Goal: Task Accomplishment & Management: Complete application form

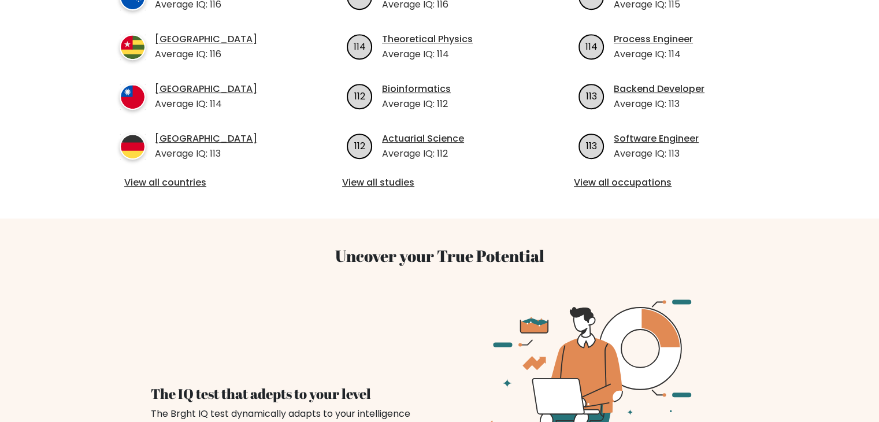
scroll to position [548, 0]
click at [157, 176] on link "View all countries" at bounding box center [207, 183] width 167 height 14
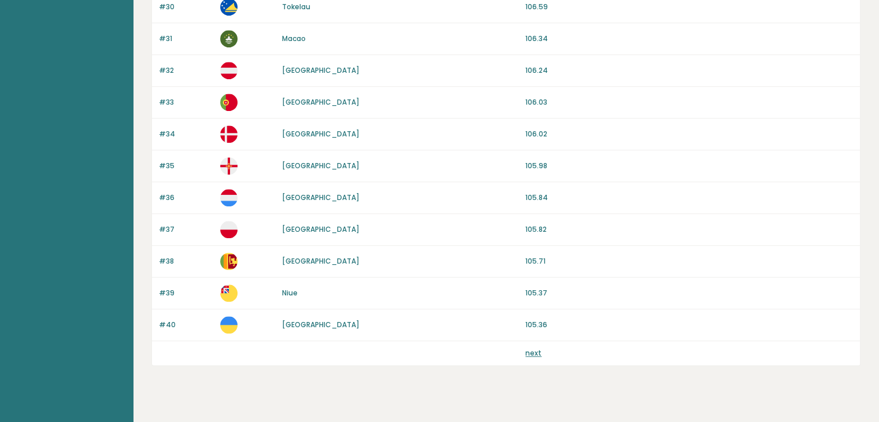
scroll to position [1075, 0]
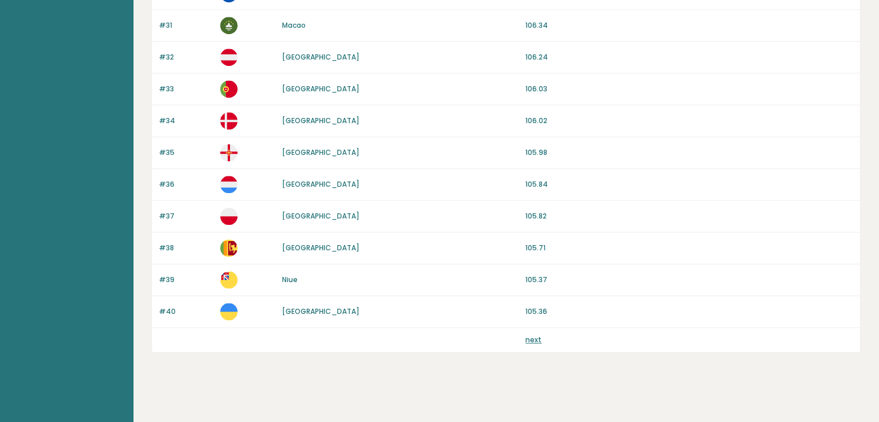
click at [535, 335] on link "next" at bounding box center [534, 340] width 16 height 10
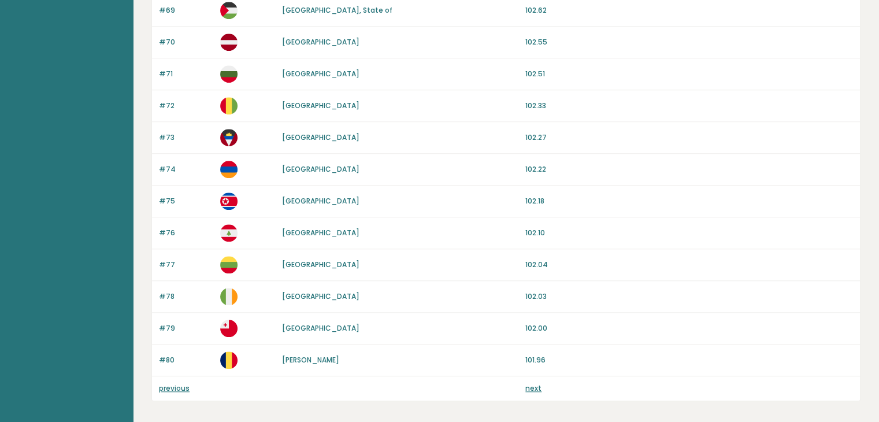
scroll to position [1027, 0]
click at [536, 385] on link "next" at bounding box center [534, 388] width 16 height 10
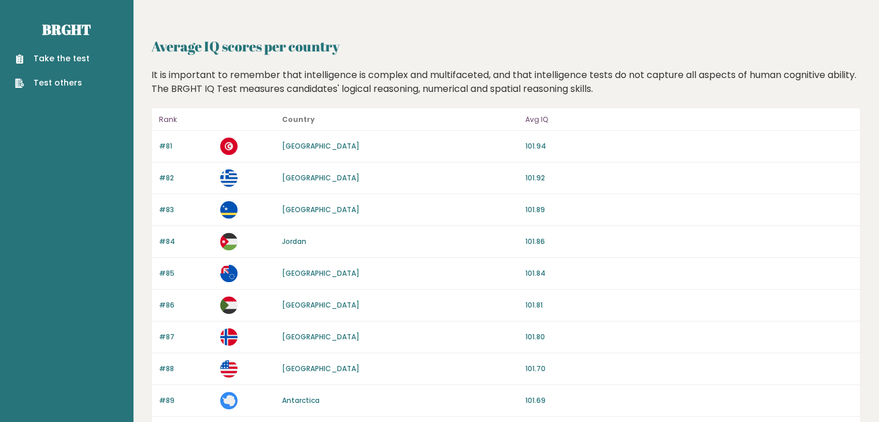
click at [72, 58] on link "Take the test" at bounding box center [52, 59] width 75 height 12
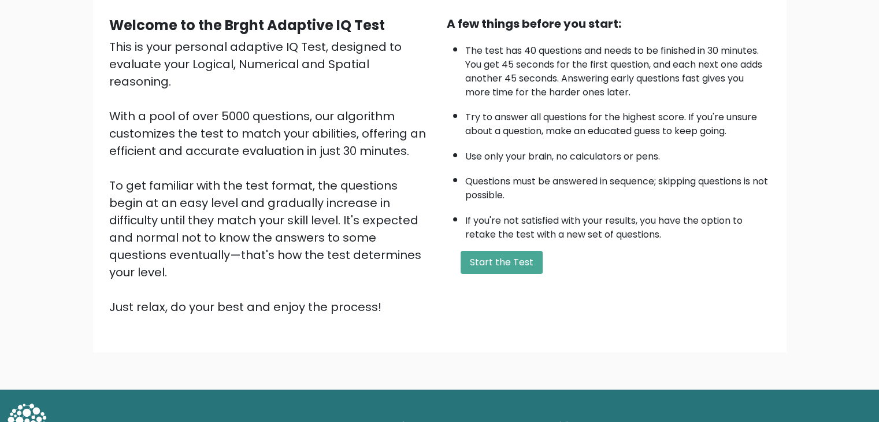
scroll to position [108, 0]
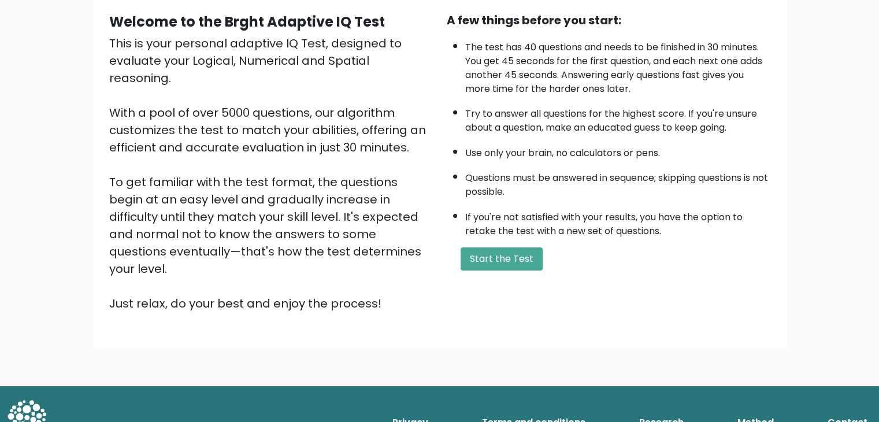
click at [491, 260] on button "Start the Test" at bounding box center [502, 258] width 82 height 23
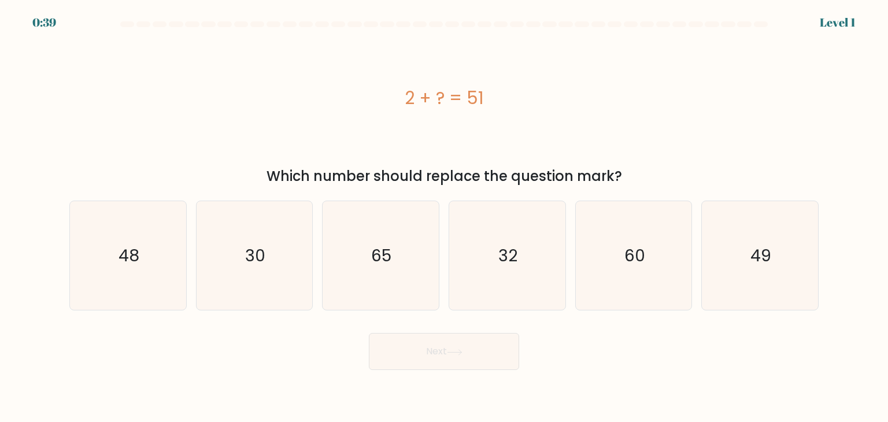
click at [759, 269] on icon "49" at bounding box center [759, 255] width 109 height 109
click at [445, 217] on input "f. 49" at bounding box center [444, 214] width 1 height 6
radio input "true"
click at [459, 361] on button "Next" at bounding box center [444, 351] width 150 height 37
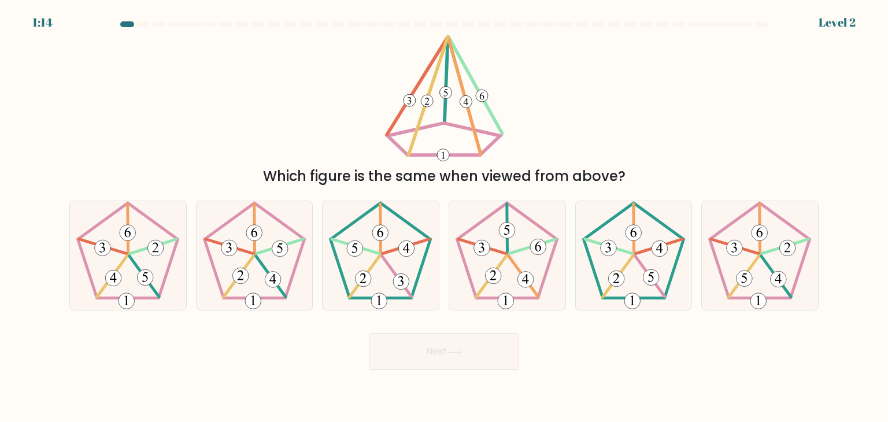
click at [507, 230] on 756 at bounding box center [507, 231] width 16 height 16
click at [445, 217] on input "d." at bounding box center [444, 214] width 1 height 6
radio input "true"
click at [458, 348] on button "Next" at bounding box center [444, 351] width 150 height 37
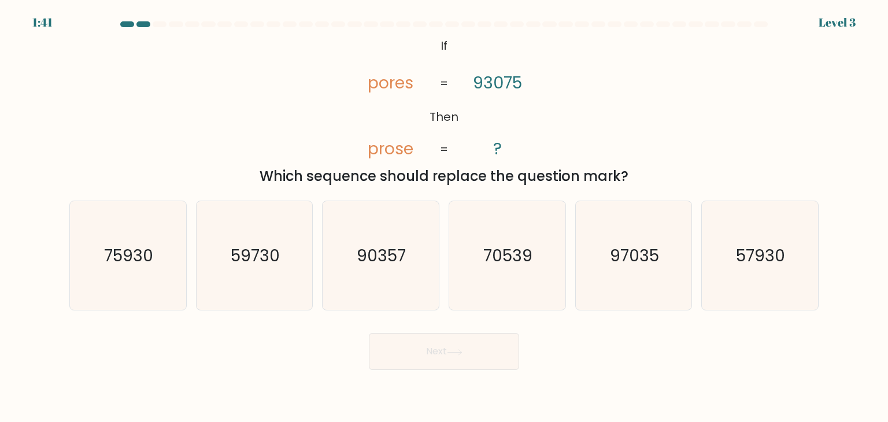
click at [393, 239] on icon "90357" at bounding box center [380, 255] width 109 height 109
click at [444, 217] on input "c. 90357" at bounding box center [444, 214] width 1 height 6
radio input "true"
click at [430, 361] on button "Next" at bounding box center [444, 351] width 150 height 37
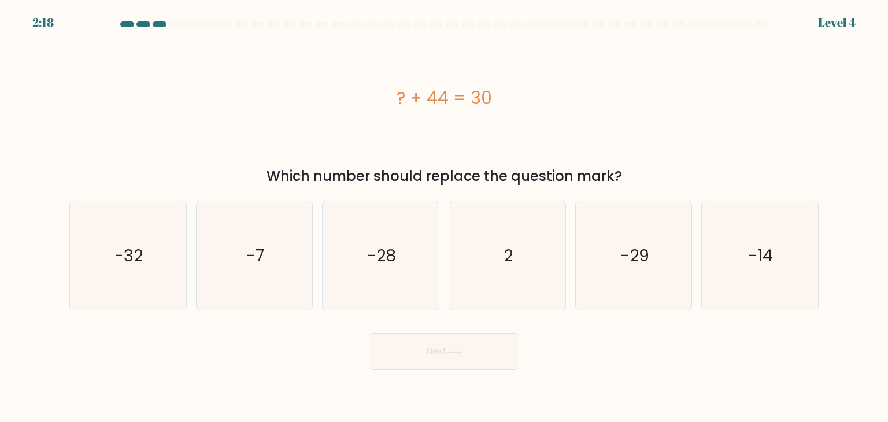
click at [785, 282] on icon "-14" at bounding box center [759, 255] width 109 height 109
click at [445, 217] on input "f. -14" at bounding box center [444, 214] width 1 height 6
radio input "true"
click at [456, 354] on icon at bounding box center [455, 352] width 16 height 6
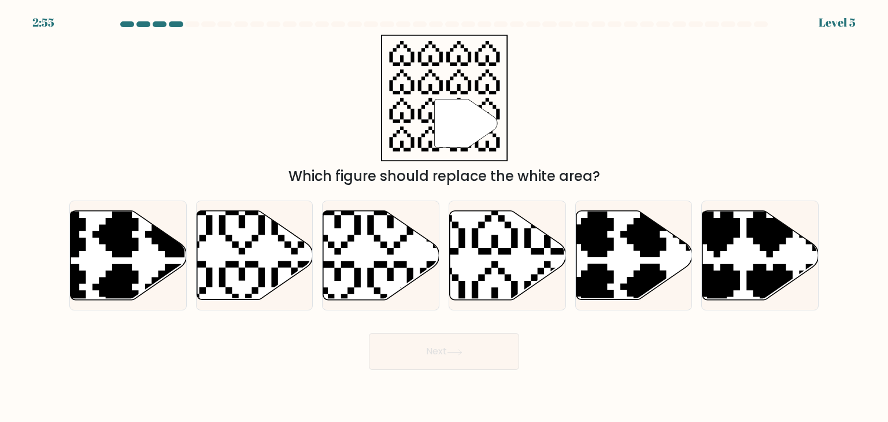
click at [495, 242] on icon at bounding box center [469, 206] width 204 height 204
click at [445, 217] on input "d." at bounding box center [444, 214] width 1 height 6
radio input "true"
click at [479, 345] on button "Next" at bounding box center [444, 351] width 150 height 37
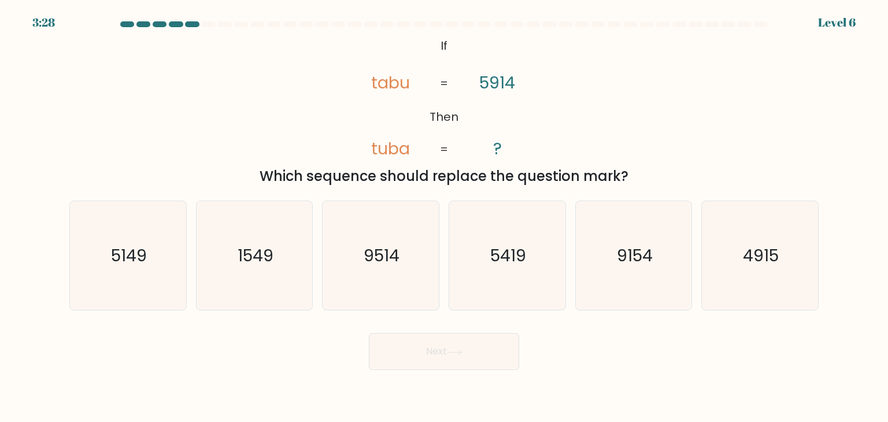
click at [527, 251] on icon "5419" at bounding box center [507, 255] width 109 height 109
click at [445, 217] on input "d. 5419" at bounding box center [444, 214] width 1 height 6
radio input "true"
click at [485, 352] on button "Next" at bounding box center [444, 351] width 150 height 37
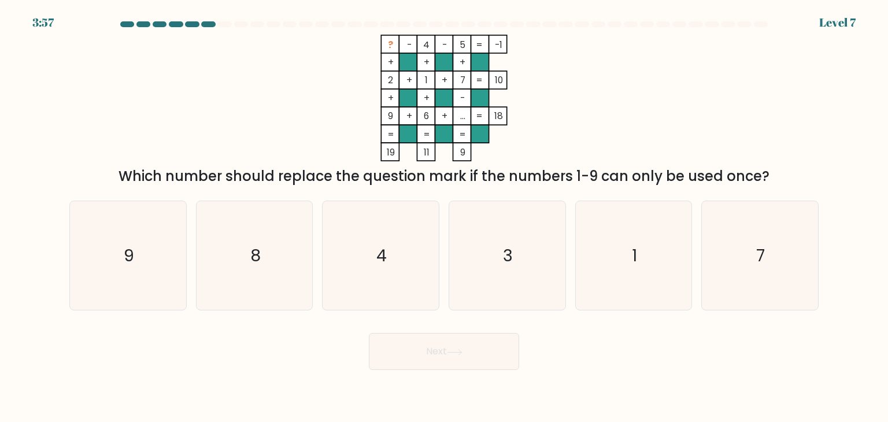
click at [268, 247] on icon "8" at bounding box center [254, 255] width 109 height 109
click at [444, 217] on input "b. 8" at bounding box center [444, 214] width 1 height 6
radio input "true"
click at [442, 354] on button "Next" at bounding box center [444, 351] width 150 height 37
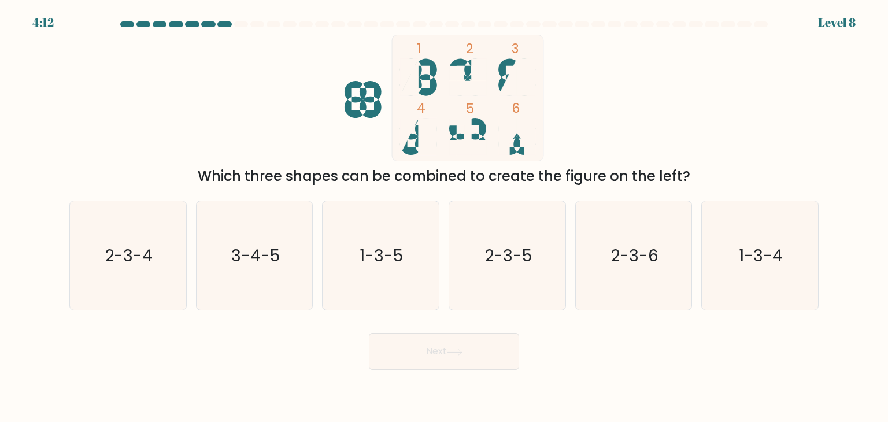
click at [738, 253] on icon "1-3-4" at bounding box center [759, 255] width 109 height 109
click at [445, 217] on input "f. 1-3-4" at bounding box center [444, 214] width 1 height 6
radio input "true"
click at [483, 345] on button "Next" at bounding box center [444, 351] width 150 height 37
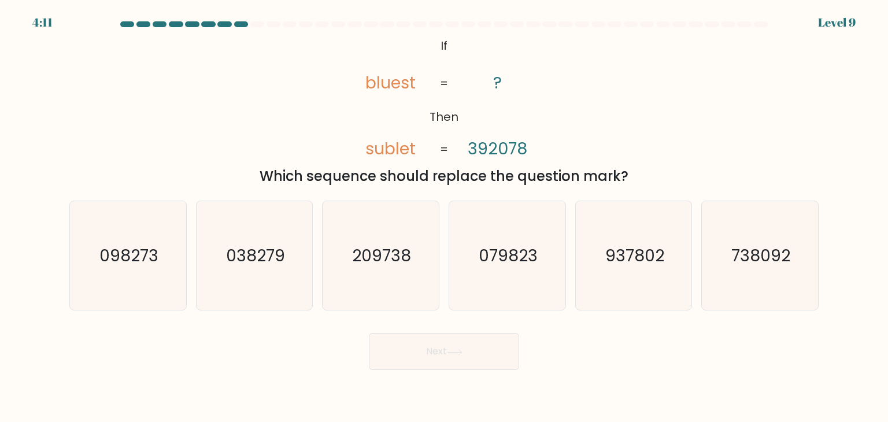
click at [397, 229] on icon "209738" at bounding box center [380, 255] width 109 height 109
click at [444, 217] on input "c. 209738" at bounding box center [444, 214] width 1 height 6
radio input "true"
click at [434, 352] on button "Next" at bounding box center [444, 351] width 150 height 37
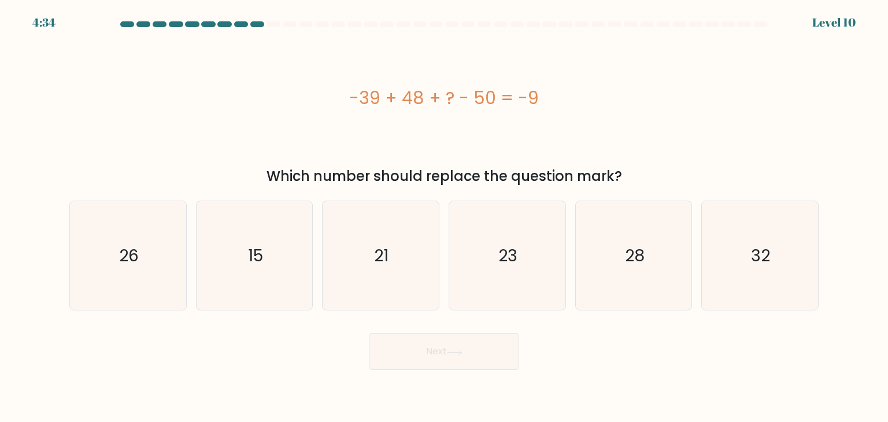
click at [731, 235] on icon "32" at bounding box center [759, 255] width 109 height 109
click at [445, 217] on input "f. 32" at bounding box center [444, 214] width 1 height 6
radio input "true"
click at [446, 351] on button "Next" at bounding box center [444, 351] width 150 height 37
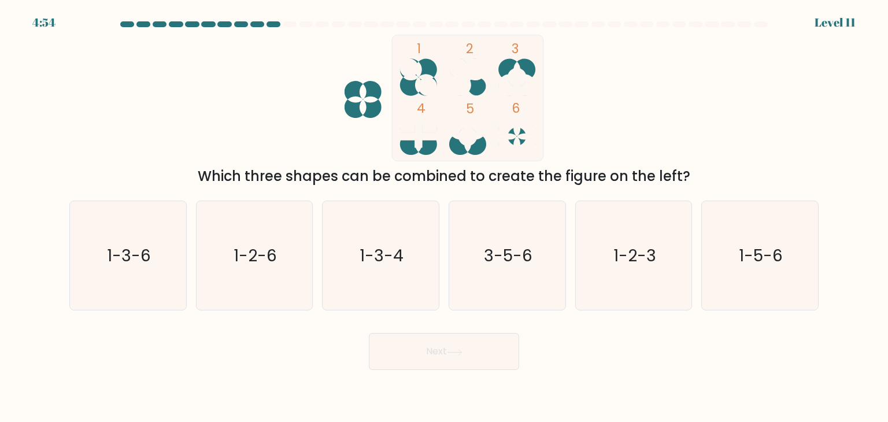
click at [520, 236] on icon "3-5-6" at bounding box center [507, 255] width 109 height 109
click at [445, 217] on input "d. 3-5-6" at bounding box center [444, 214] width 1 height 6
radio input "true"
click at [474, 349] on button "Next" at bounding box center [444, 351] width 150 height 37
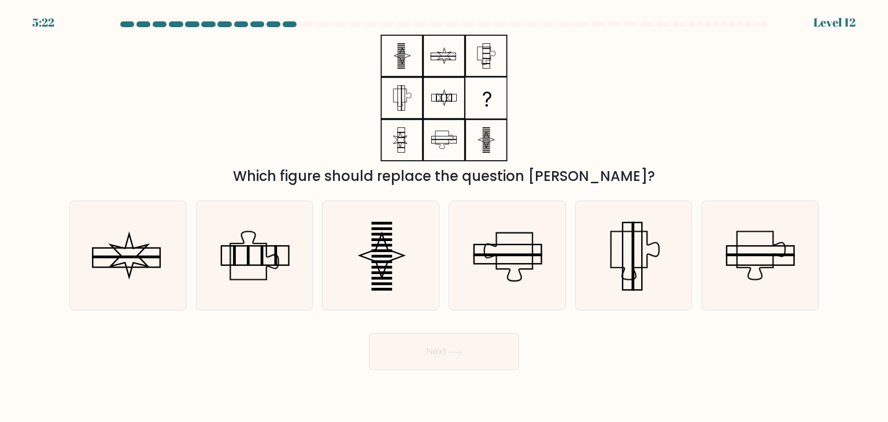
click at [379, 273] on rect at bounding box center [382, 273] width 21 height 3
click at [444, 217] on input "c." at bounding box center [444, 214] width 1 height 6
radio input "true"
click at [470, 355] on button "Next" at bounding box center [444, 351] width 150 height 37
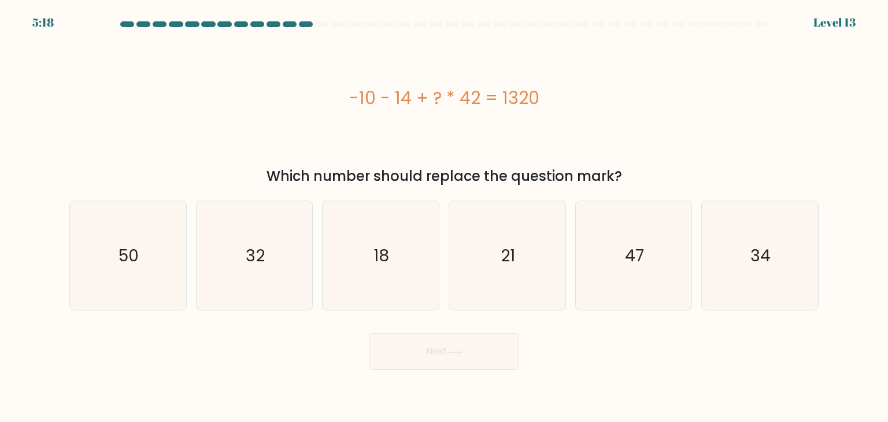
click at [164, 230] on icon "50" at bounding box center [127, 255] width 109 height 109
click at [444, 217] on input "a. 50" at bounding box center [444, 214] width 1 height 6
radio input "true"
click at [482, 342] on button "Next" at bounding box center [444, 351] width 150 height 37
click at [431, 353] on button "Next" at bounding box center [444, 351] width 150 height 37
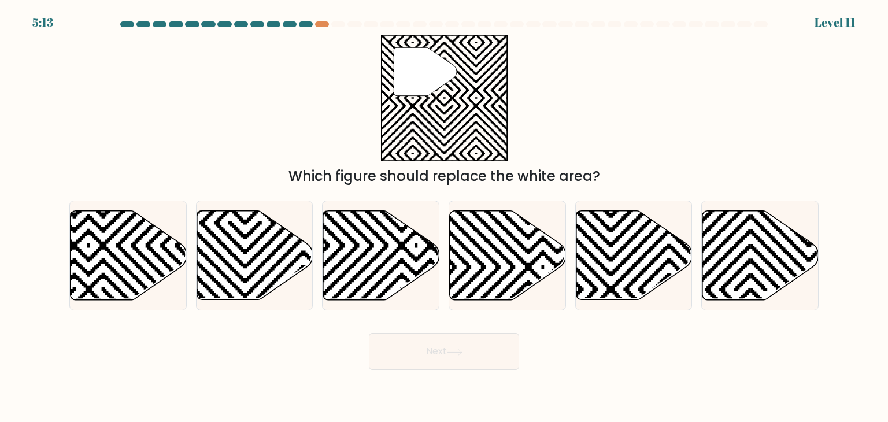
click at [748, 240] on icon at bounding box center [761, 255] width 116 height 89
click at [445, 217] on input "f." at bounding box center [444, 214] width 1 height 6
radio input "true"
click at [624, 273] on icon at bounding box center [669, 304] width 234 height 234
click at [445, 217] on input "e." at bounding box center [444, 214] width 1 height 6
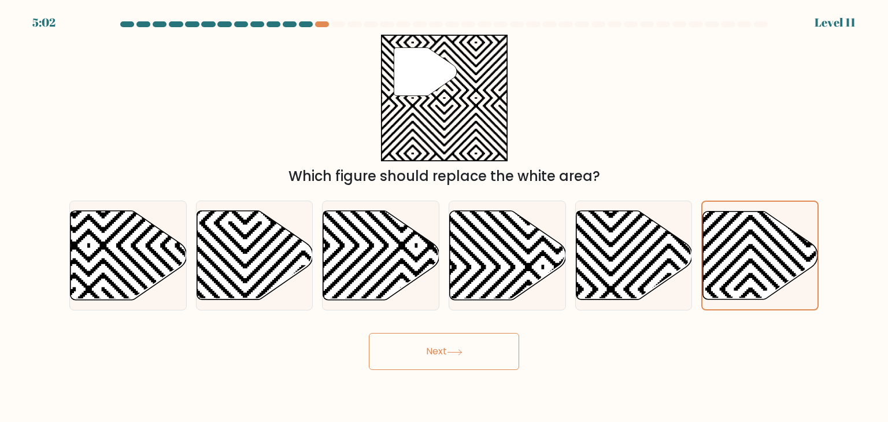
radio input "true"
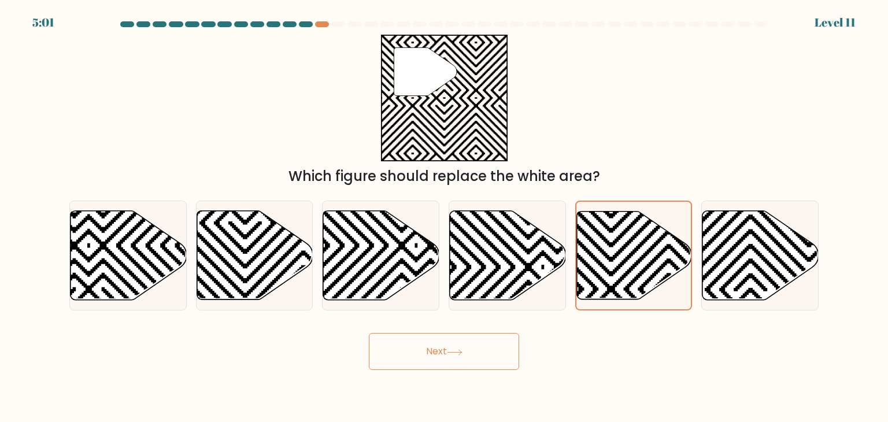
click at [472, 348] on button "Next" at bounding box center [444, 351] width 150 height 37
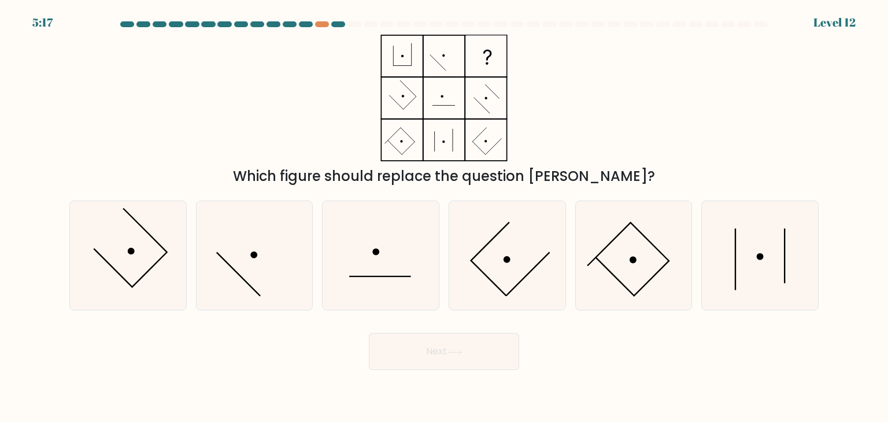
click at [781, 274] on icon at bounding box center [759, 255] width 109 height 109
click at [445, 217] on input "f." at bounding box center [444, 214] width 1 height 6
radio input "true"
click at [474, 349] on button "Next" at bounding box center [444, 351] width 150 height 37
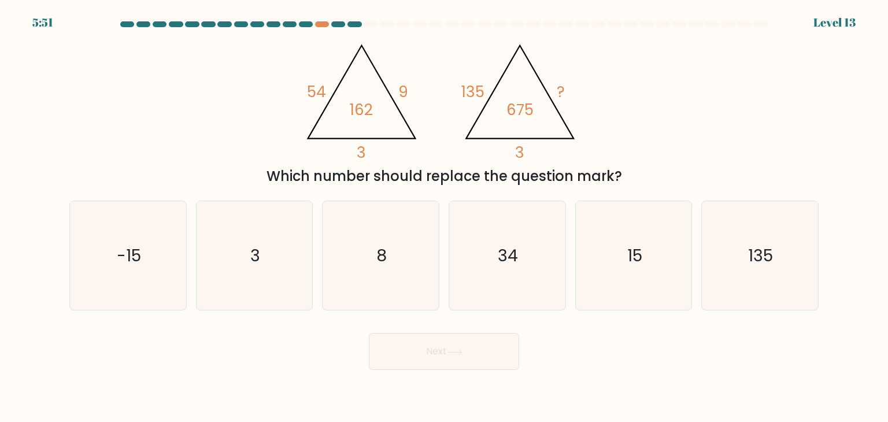
click at [323, 24] on div at bounding box center [322, 24] width 14 height 6
click at [326, 26] on div at bounding box center [322, 24] width 14 height 6
click at [640, 250] on text "15" at bounding box center [634, 255] width 15 height 23
click at [445, 217] on input "e. 15" at bounding box center [444, 214] width 1 height 6
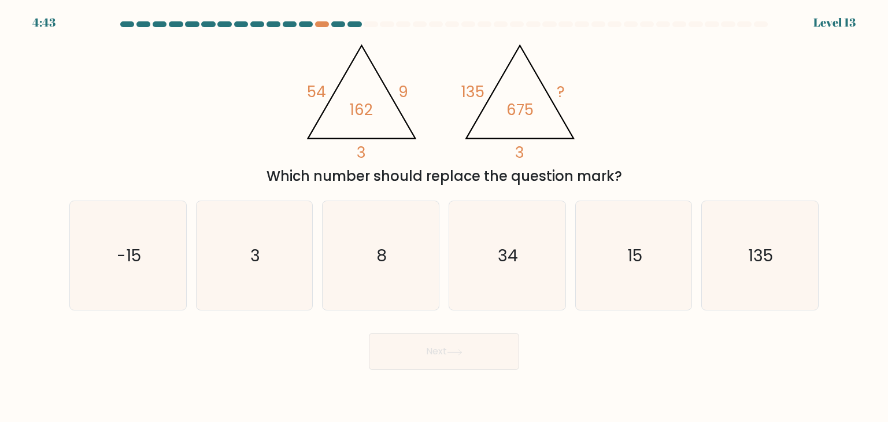
radio input "true"
click at [456, 357] on button "Next" at bounding box center [444, 351] width 150 height 37
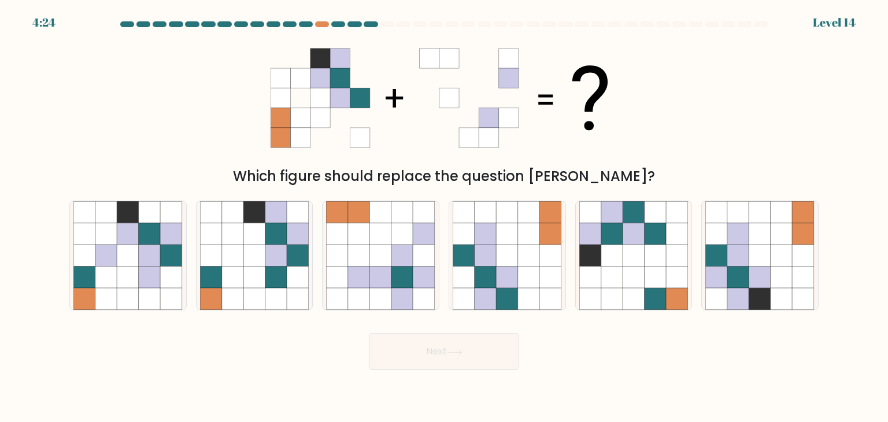
click at [782, 264] on icon at bounding box center [782, 256] width 22 height 22
click at [445, 217] on input "f." at bounding box center [444, 214] width 1 height 6
radio input "true"
click at [444, 353] on button "Next" at bounding box center [444, 351] width 150 height 37
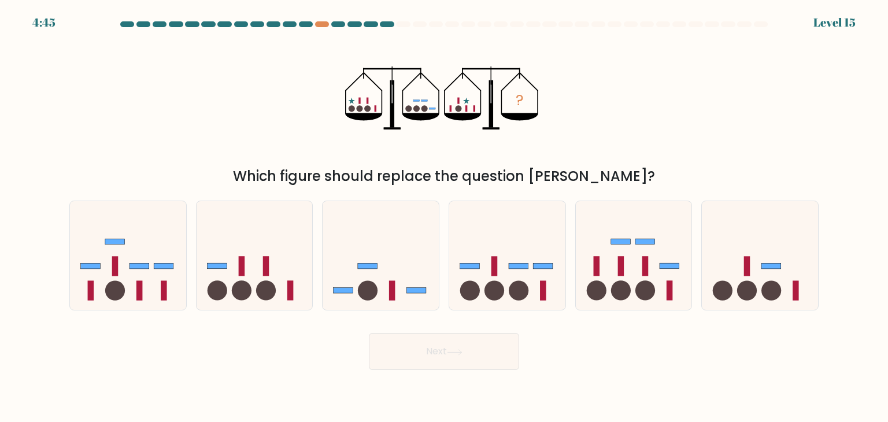
click at [481, 250] on icon at bounding box center [507, 256] width 116 height 96
click at [445, 217] on input "d." at bounding box center [444, 214] width 1 height 6
radio input "true"
click at [444, 350] on button "Next" at bounding box center [444, 351] width 150 height 37
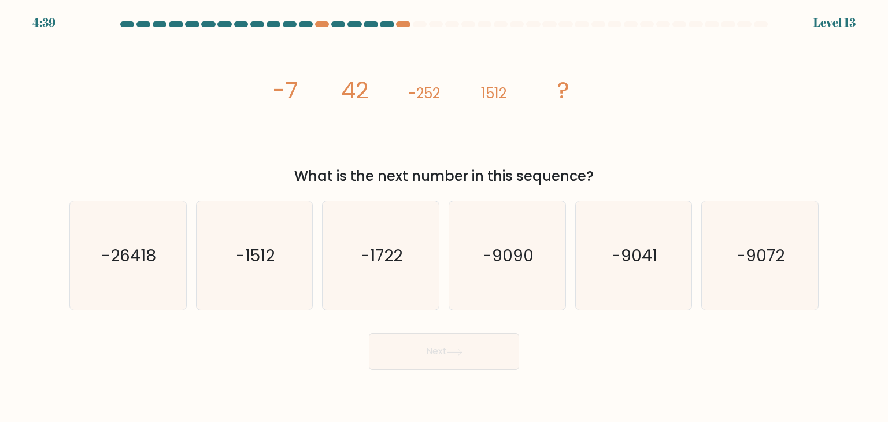
click at [148, 253] on text "-26418" at bounding box center [129, 255] width 55 height 23
click at [444, 217] on input "a. -26418" at bounding box center [444, 214] width 1 height 6
radio input "true"
click at [429, 347] on button "Next" at bounding box center [444, 351] width 150 height 37
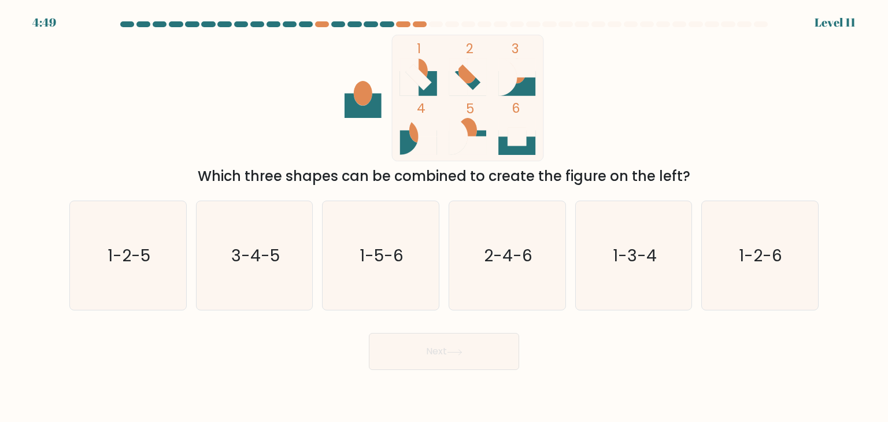
click at [256, 271] on icon "3-4-5" at bounding box center [254, 255] width 109 height 109
click at [444, 217] on input "b. 3-4-5" at bounding box center [444, 214] width 1 height 6
radio input "true"
click at [418, 342] on button "Next" at bounding box center [444, 351] width 150 height 37
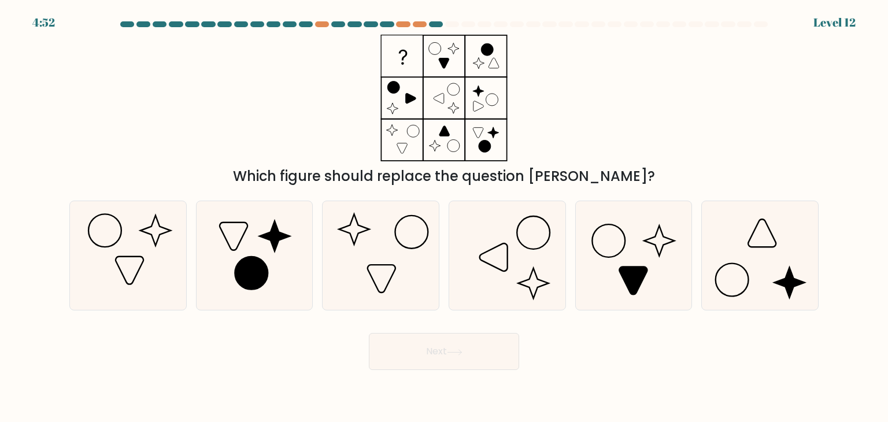
click at [771, 238] on icon at bounding box center [759, 255] width 109 height 109
click at [445, 217] on input "f." at bounding box center [444, 214] width 1 height 6
radio input "true"
click at [434, 356] on button "Next" at bounding box center [444, 351] width 150 height 37
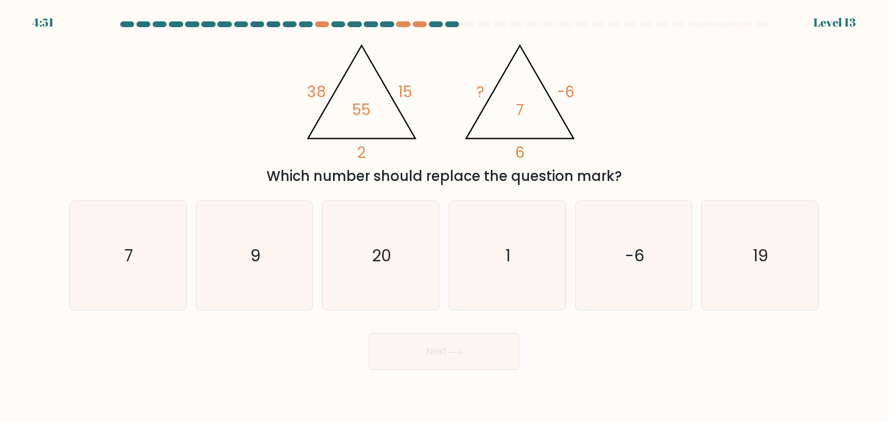
click at [72, 262] on div "7" at bounding box center [127, 256] width 117 height 110
click at [444, 217] on input "a. 7" at bounding box center [444, 214] width 1 height 6
radio input "true"
click at [422, 361] on button "Next" at bounding box center [444, 351] width 150 height 37
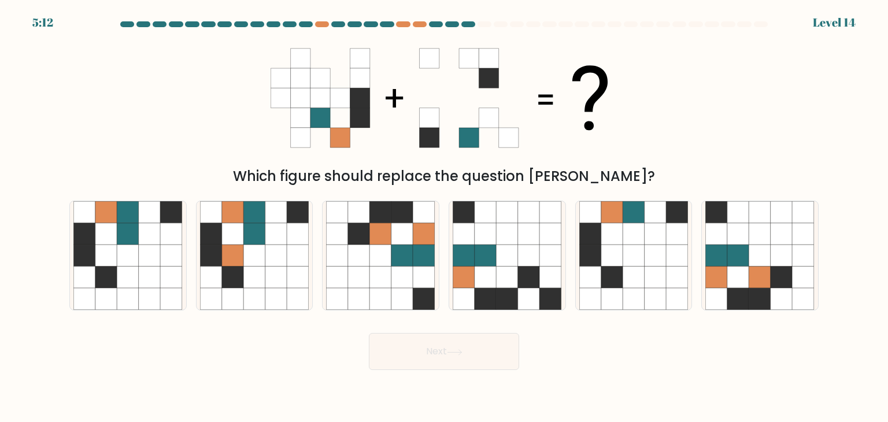
click at [607, 230] on icon at bounding box center [612, 234] width 22 height 22
click at [445, 217] on input "e." at bounding box center [444, 214] width 1 height 6
radio input "true"
click at [460, 352] on icon at bounding box center [455, 352] width 16 height 6
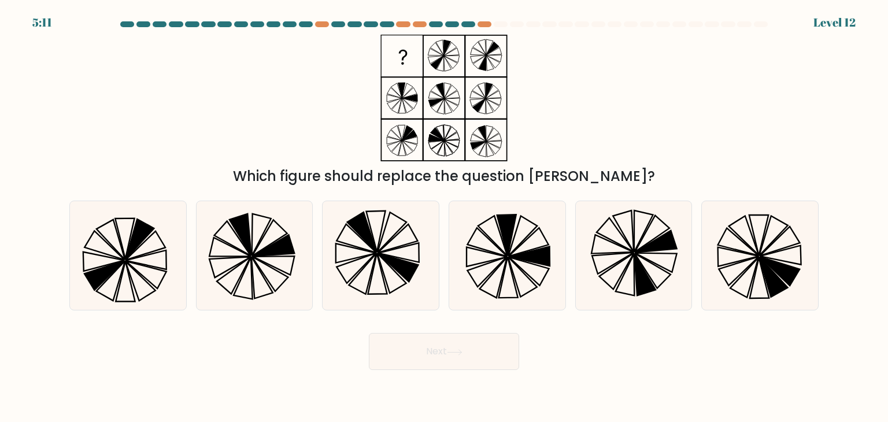
click at [396, 248] on icon at bounding box center [399, 252] width 40 height 19
click at [444, 217] on input "c." at bounding box center [444, 214] width 1 height 6
radio input "true"
click at [468, 350] on button "Next" at bounding box center [444, 351] width 150 height 37
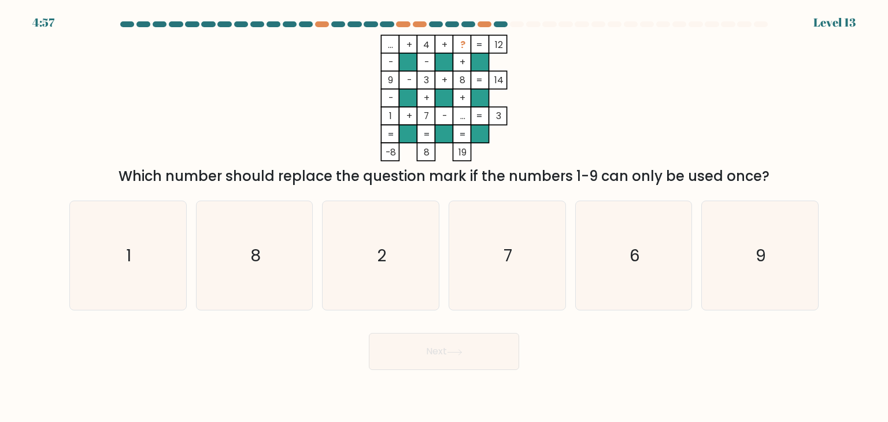
click at [632, 236] on icon "6" at bounding box center [633, 255] width 109 height 109
click at [445, 217] on input "e. 6" at bounding box center [444, 214] width 1 height 6
radio input "true"
click at [413, 363] on button "Next" at bounding box center [444, 351] width 150 height 37
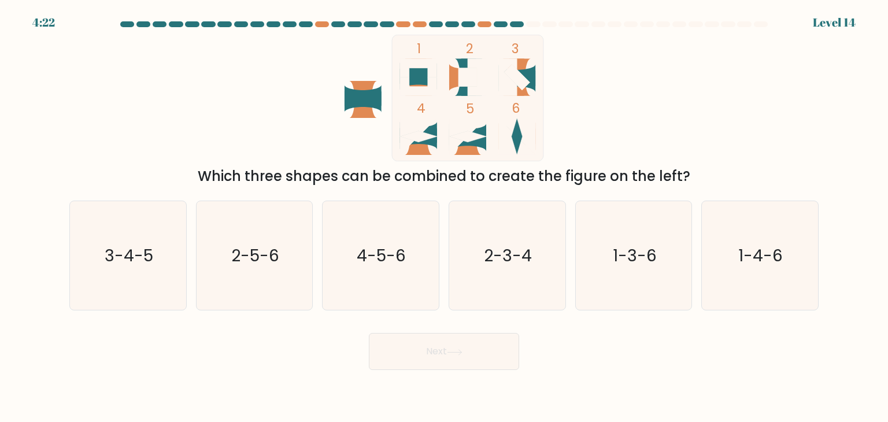
click at [273, 227] on icon "2-5-6" at bounding box center [254, 255] width 109 height 109
click at [444, 217] on input "b. 2-5-6" at bounding box center [444, 214] width 1 height 6
radio input "true"
click at [479, 358] on button "Next" at bounding box center [444, 351] width 150 height 37
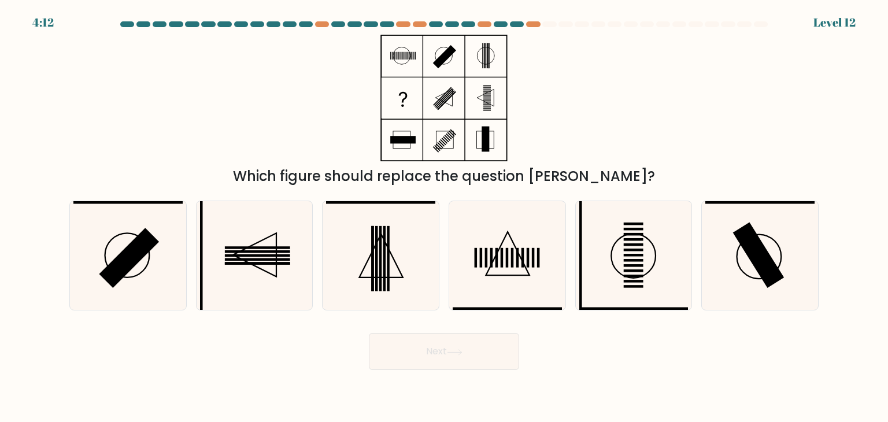
click at [379, 238] on icon at bounding box center [381, 255] width 43 height 43
click at [444, 217] on input "c." at bounding box center [444, 214] width 1 height 6
radio input "true"
click at [441, 346] on button "Next" at bounding box center [444, 351] width 150 height 37
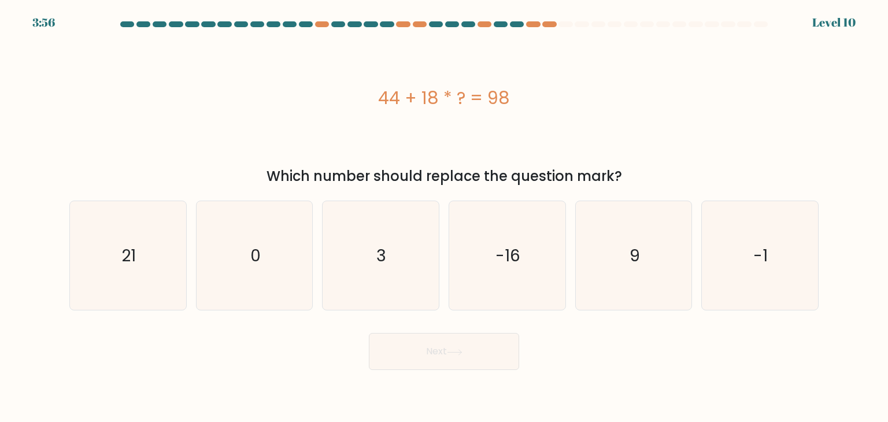
click at [265, 272] on icon "0" at bounding box center [254, 255] width 109 height 109
click at [444, 217] on input "b. 0" at bounding box center [444, 214] width 1 height 6
radio input "true"
click at [444, 355] on button "Next" at bounding box center [444, 351] width 150 height 37
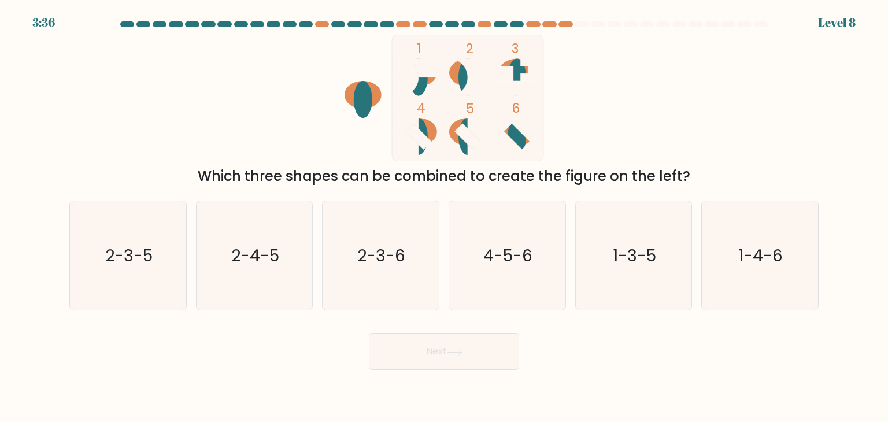
click at [506, 290] on icon "4-5-6" at bounding box center [507, 255] width 109 height 109
click at [445, 217] on input "d. 4-5-6" at bounding box center [444, 214] width 1 height 6
radio input "true"
click at [461, 348] on button "Next" at bounding box center [444, 351] width 150 height 37
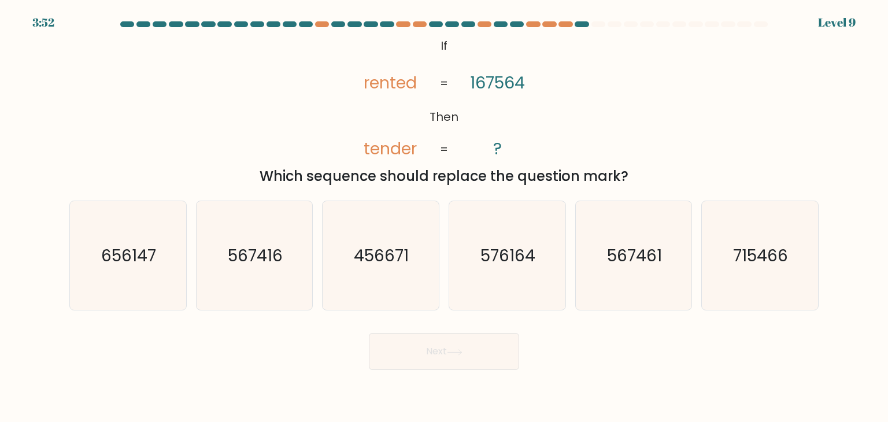
click at [365, 84] on tspan "rented" at bounding box center [390, 82] width 53 height 23
click at [393, 91] on tspan "rented" at bounding box center [390, 82] width 53 height 23
click at [500, 88] on tspan "167564" at bounding box center [497, 82] width 55 height 23
click at [507, 89] on tspan "167564" at bounding box center [497, 82] width 55 height 23
click at [493, 88] on tspan "167564" at bounding box center [497, 82] width 55 height 23
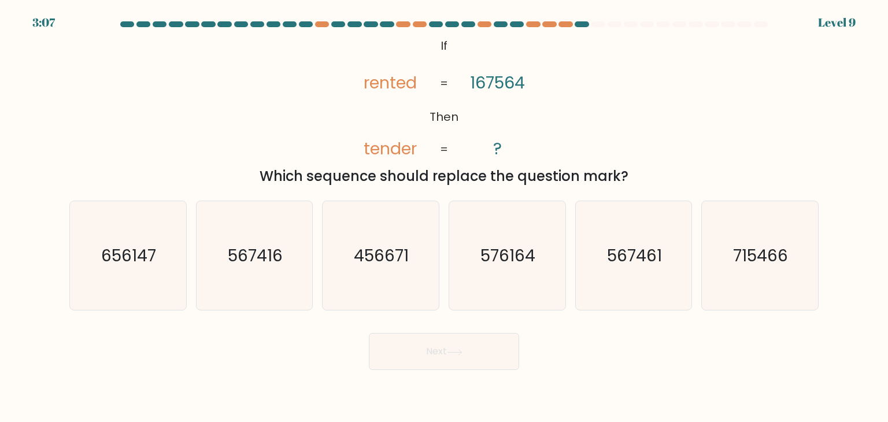
click at [627, 221] on icon "567461" at bounding box center [633, 255] width 109 height 109
click at [445, 217] on input "e. 567461" at bounding box center [444, 214] width 1 height 6
radio input "true"
click at [458, 342] on button "Next" at bounding box center [444, 351] width 150 height 37
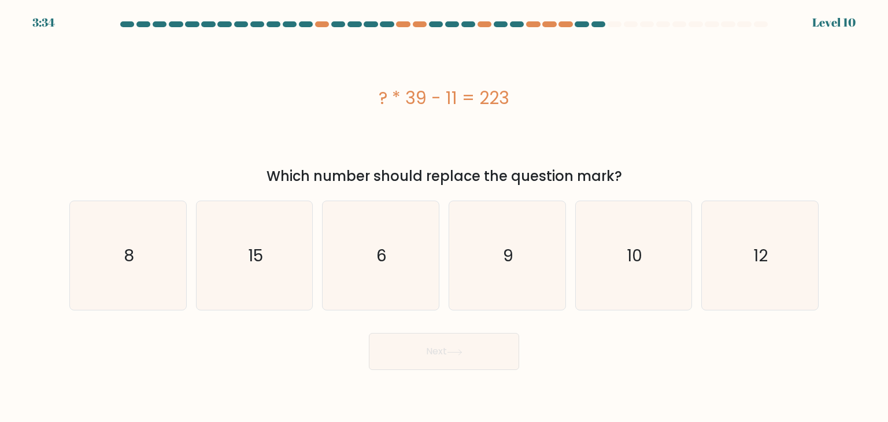
click at [396, 231] on icon "6" at bounding box center [380, 255] width 109 height 109
click at [444, 217] on input "c. 6" at bounding box center [444, 214] width 1 height 6
radio input "true"
click at [422, 356] on button "Next" at bounding box center [444, 351] width 150 height 37
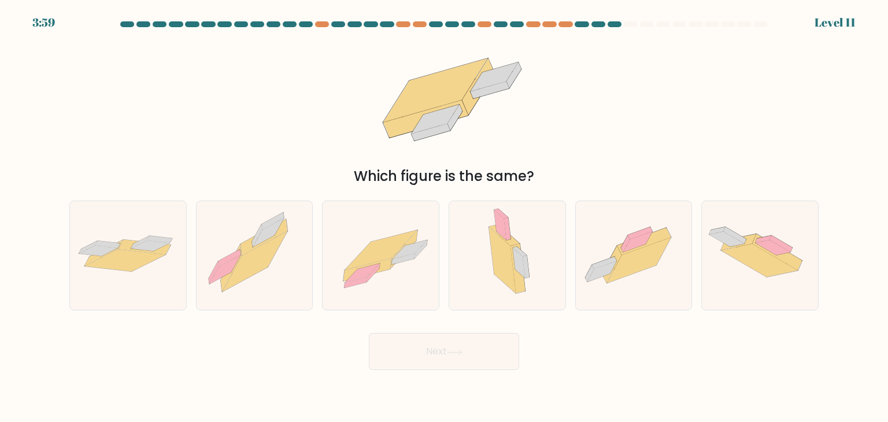
click at [119, 261] on icon at bounding box center [125, 261] width 81 height 22
click at [444, 217] on input "a." at bounding box center [444, 214] width 1 height 6
radio input "true"
click at [446, 361] on button "Next" at bounding box center [444, 351] width 150 height 37
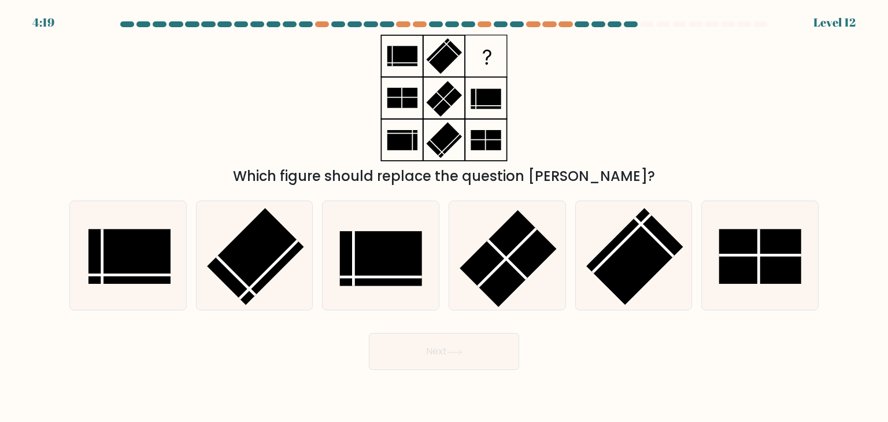
click at [756, 248] on rect at bounding box center [760, 256] width 82 height 55
click at [445, 217] on input "f." at bounding box center [444, 214] width 1 height 6
radio input "true"
click at [493, 345] on button "Next" at bounding box center [444, 351] width 150 height 37
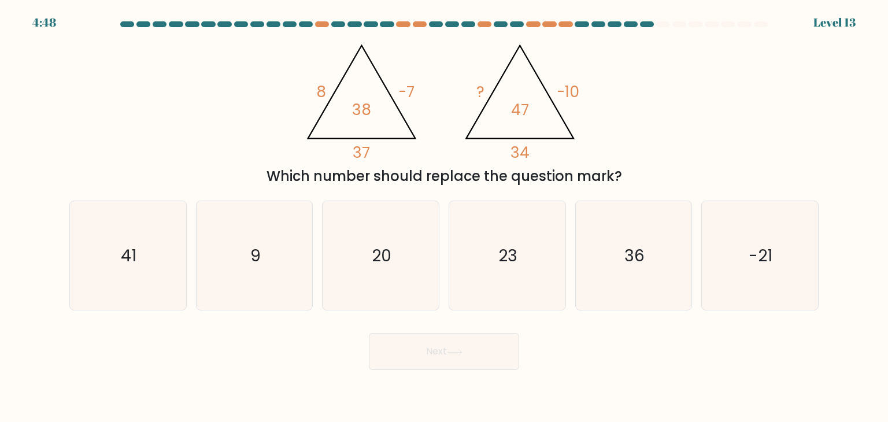
click at [527, 292] on icon "23" at bounding box center [507, 255] width 109 height 109
click at [445, 217] on input "d. 23" at bounding box center [444, 214] width 1 height 6
radio input "true"
click at [476, 346] on button "Next" at bounding box center [444, 351] width 150 height 37
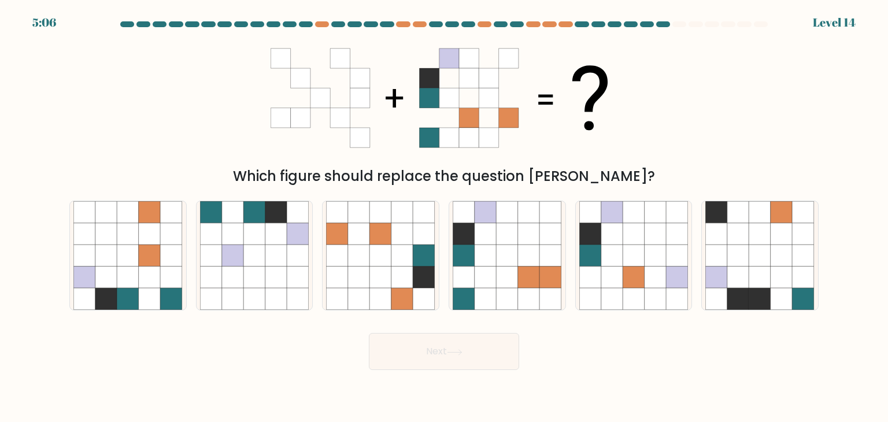
click at [154, 265] on icon at bounding box center [150, 256] width 22 height 22
click at [444, 217] on input "a." at bounding box center [444, 214] width 1 height 6
radio input "true"
click at [419, 350] on button "Next" at bounding box center [444, 351] width 150 height 37
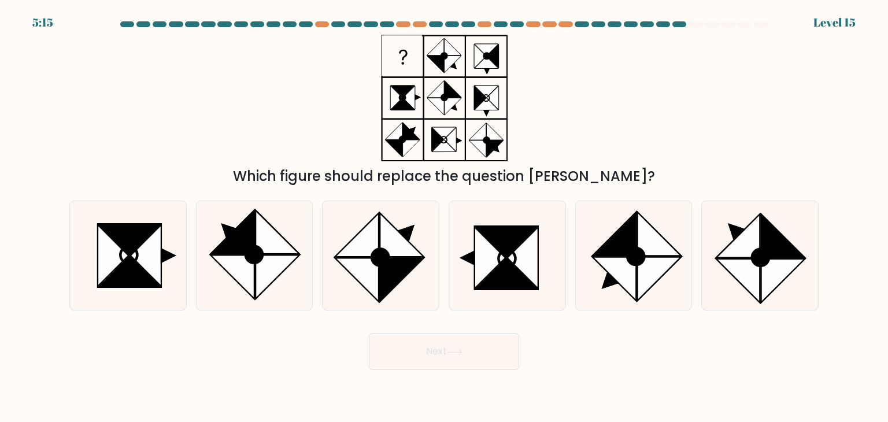
click at [567, 117] on div "Which figure should replace the question mark?" at bounding box center [443, 111] width 763 height 152
click at [630, 264] on icon at bounding box center [635, 256] width 17 height 17
click at [445, 217] on input "e." at bounding box center [444, 214] width 1 height 6
radio input "true"
click at [435, 353] on button "Next" at bounding box center [444, 351] width 150 height 37
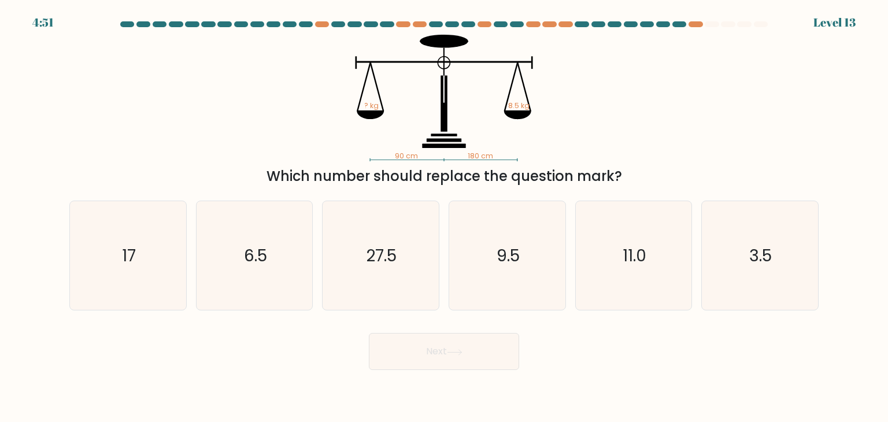
click at [374, 248] on text "27.5" at bounding box center [382, 255] width 31 height 23
click at [444, 217] on input "c. 27.5" at bounding box center [444, 214] width 1 height 6
radio input "true"
click at [476, 357] on button "Next" at bounding box center [444, 351] width 150 height 37
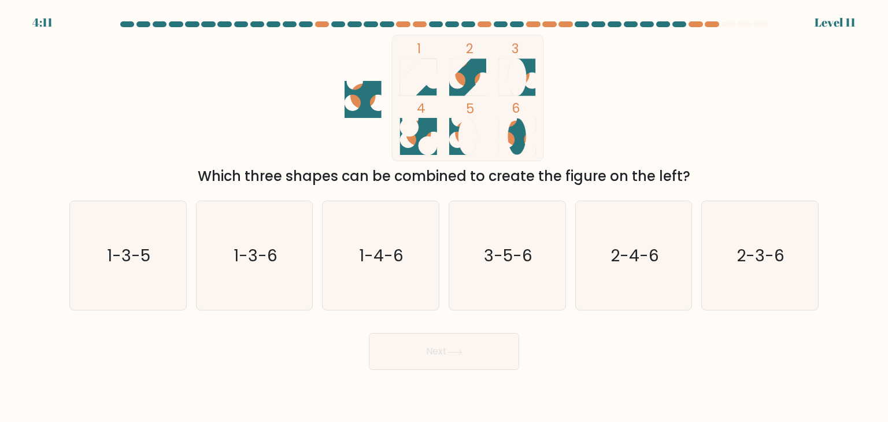
click at [494, 249] on text "3-5-6" at bounding box center [508, 255] width 49 height 23
click at [445, 217] on input "d. 3-5-6" at bounding box center [444, 214] width 1 height 6
radio input "true"
click at [463, 351] on icon at bounding box center [455, 352] width 16 height 6
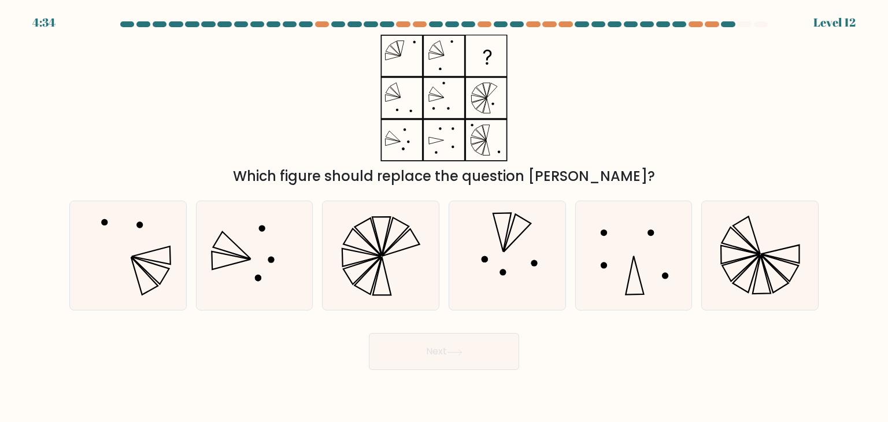
click at [354, 260] on icon at bounding box center [380, 255] width 109 height 109
click at [444, 217] on input "c." at bounding box center [444, 214] width 1 height 6
radio input "true"
click at [513, 359] on button "Next" at bounding box center [444, 351] width 150 height 37
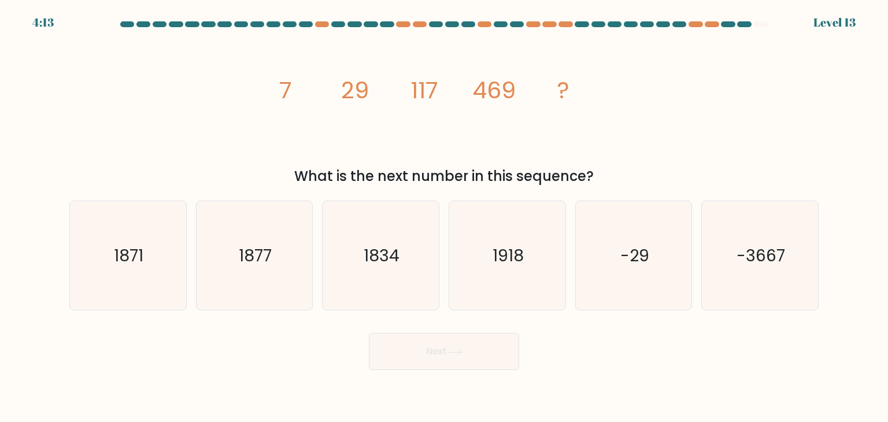
click at [282, 228] on icon "1877" at bounding box center [254, 255] width 109 height 109
click at [444, 217] on input "b. 1877" at bounding box center [444, 214] width 1 height 6
radio input "true"
click at [420, 356] on button "Next" at bounding box center [444, 351] width 150 height 37
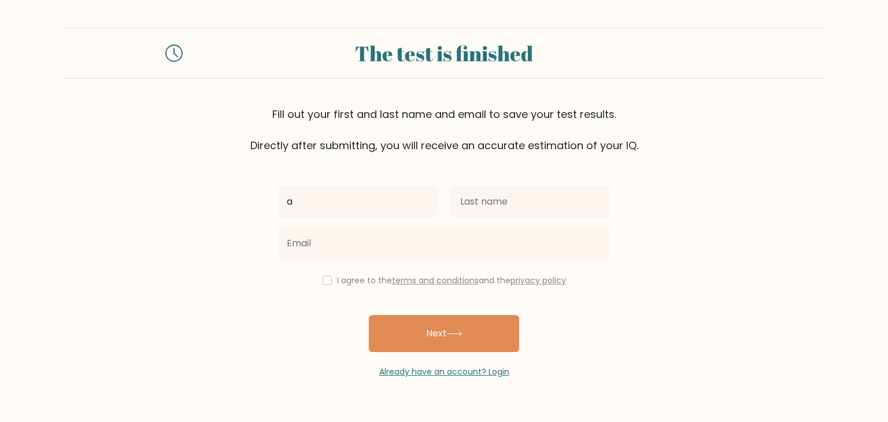
type input "a"
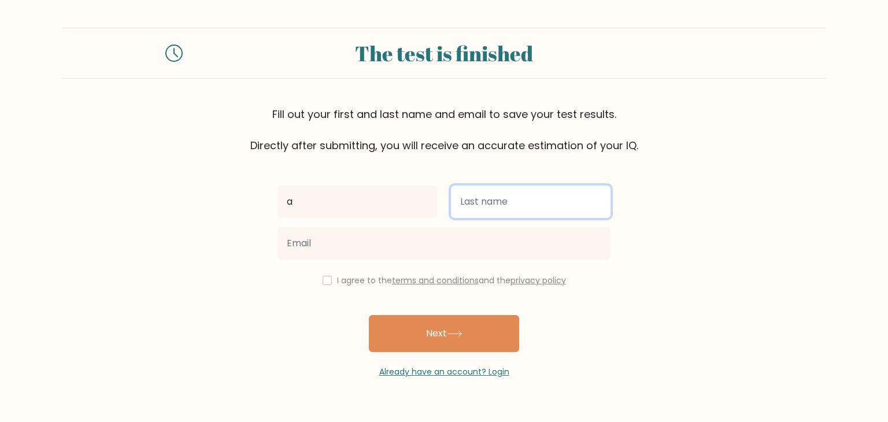
click at [576, 204] on input "text" at bounding box center [531, 202] width 160 height 32
type input "a"
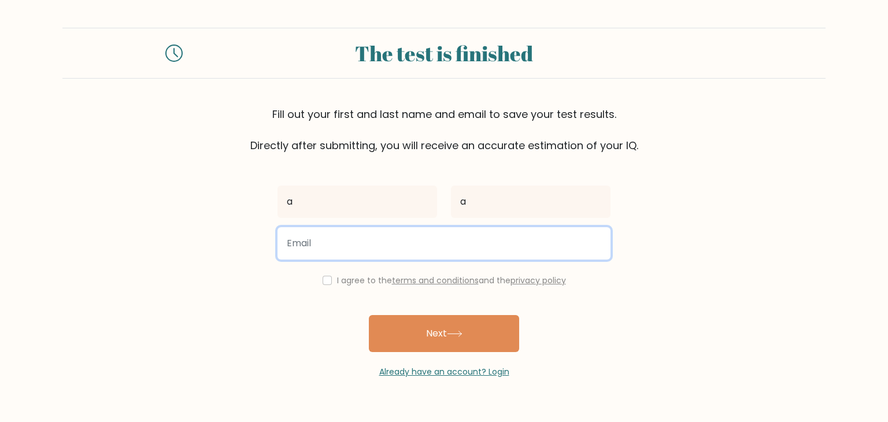
click at [527, 252] on input "email" at bounding box center [444, 243] width 333 height 32
type input "828212@bci.qld.edu.au"
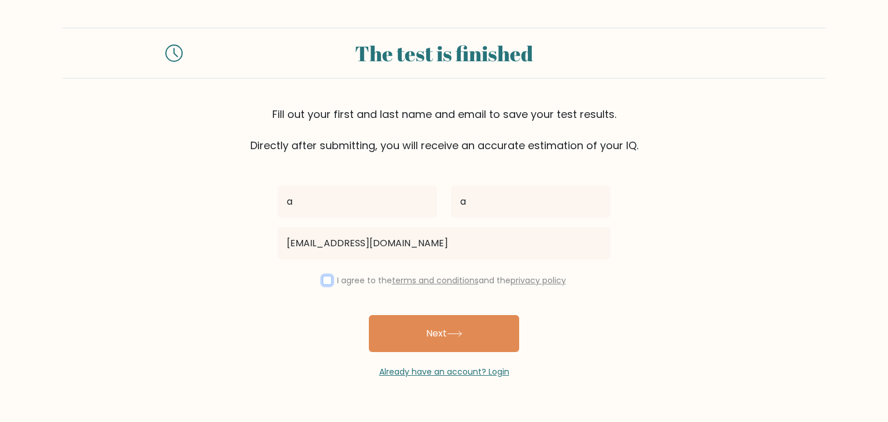
click at [323, 283] on input "checkbox" at bounding box center [327, 280] width 9 height 9
checkbox input "true"
click at [428, 338] on button "Next" at bounding box center [444, 333] width 150 height 37
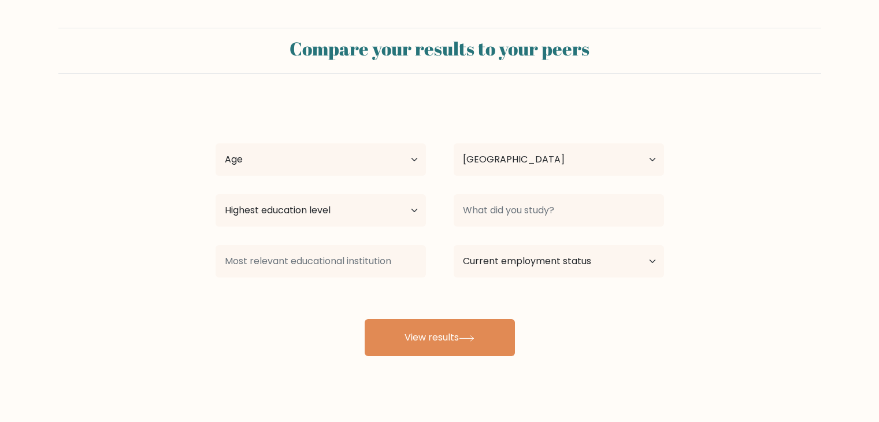
select select "AU"
click at [585, 275] on select "Current employment status Employed Student Retired Other / prefer not to answer" at bounding box center [559, 261] width 210 height 32
select select "student"
click at [454, 245] on select "Current employment status Employed Student Retired Other / prefer not to answer" at bounding box center [559, 261] width 210 height 32
click at [391, 216] on select "Highest education level No schooling Primary Lower Secondary Upper Secondary Oc…" at bounding box center [321, 210] width 210 height 32
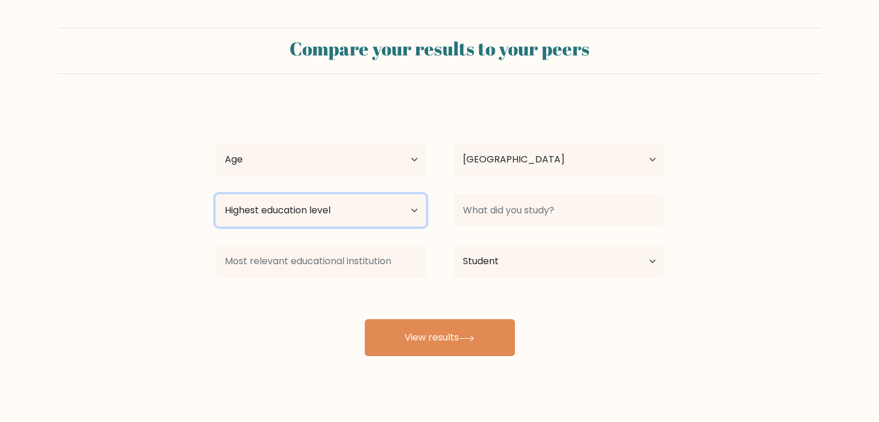
select select "lower_secondary"
click at [216, 194] on select "Highest education level No schooling Primary Lower Secondary Upper Secondary Oc…" at bounding box center [321, 210] width 210 height 32
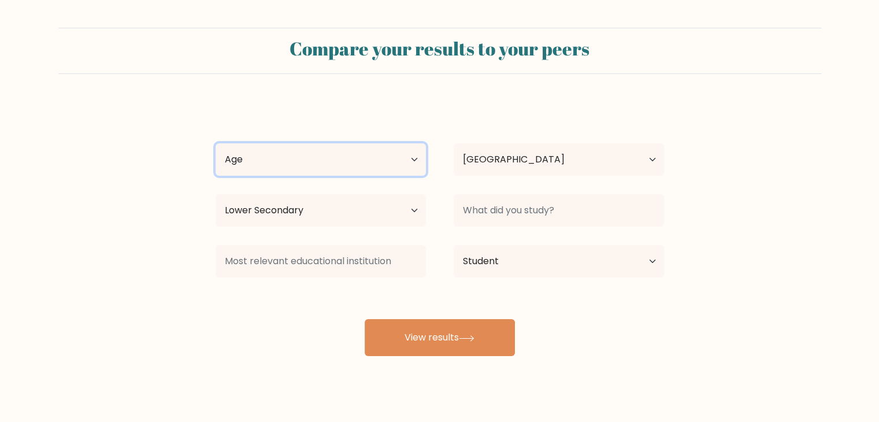
click at [375, 160] on select "Age Under 18 years old 18-24 years old 25-34 years old 35-44 years old 45-54 ye…" at bounding box center [321, 159] width 210 height 32
select select "min_18"
click at [216, 143] on select "Age Under 18 years old 18-24 years old 25-34 years old 35-44 years old 45-54 ye…" at bounding box center [321, 159] width 210 height 32
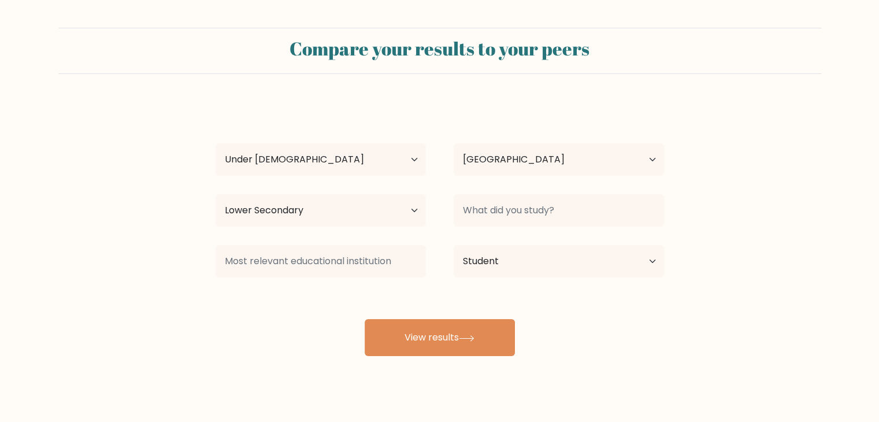
click at [490, 341] on button "View results" at bounding box center [440, 337] width 150 height 37
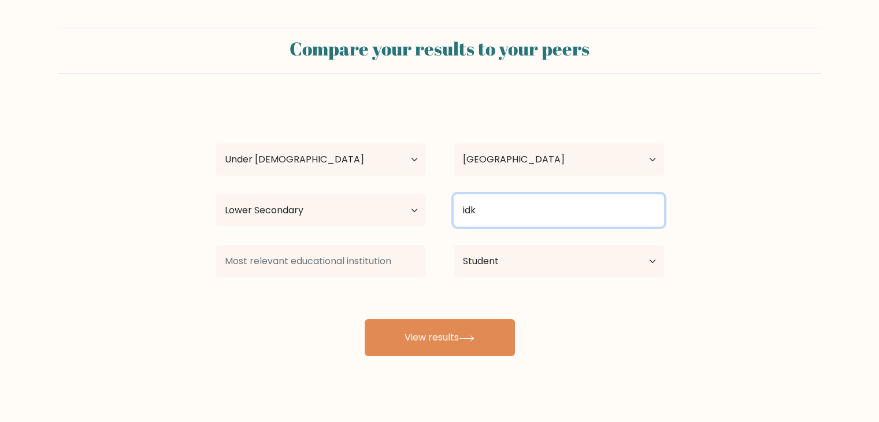
type input "idk"
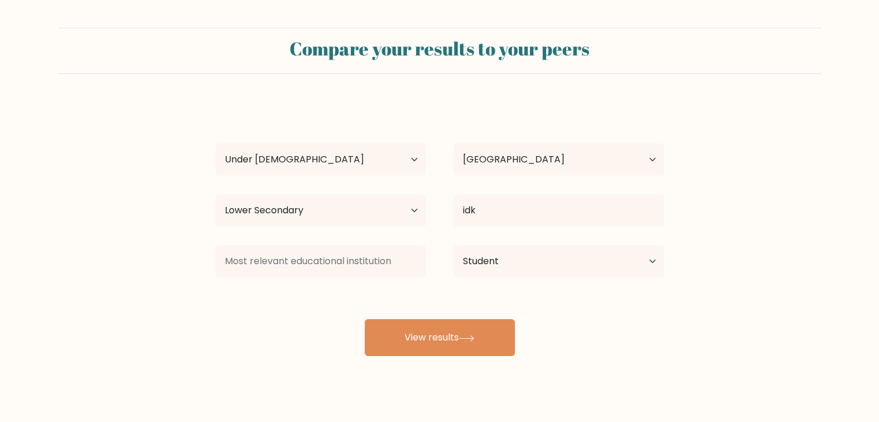
click at [482, 341] on button "View results" at bounding box center [440, 337] width 150 height 37
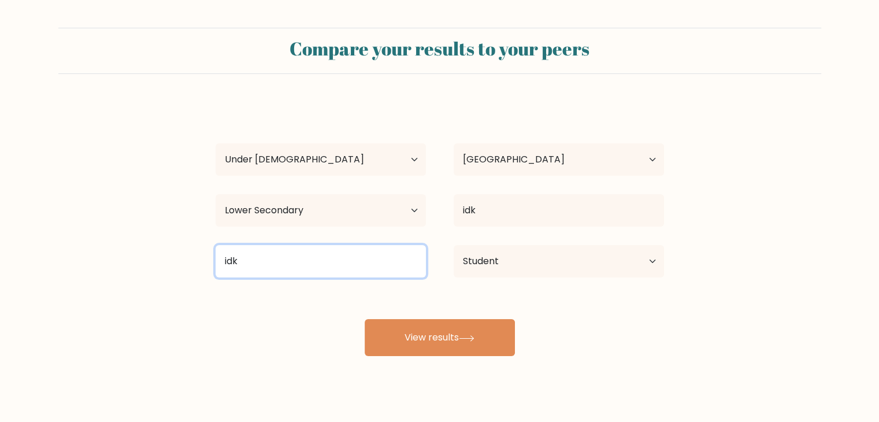
type input "idk"
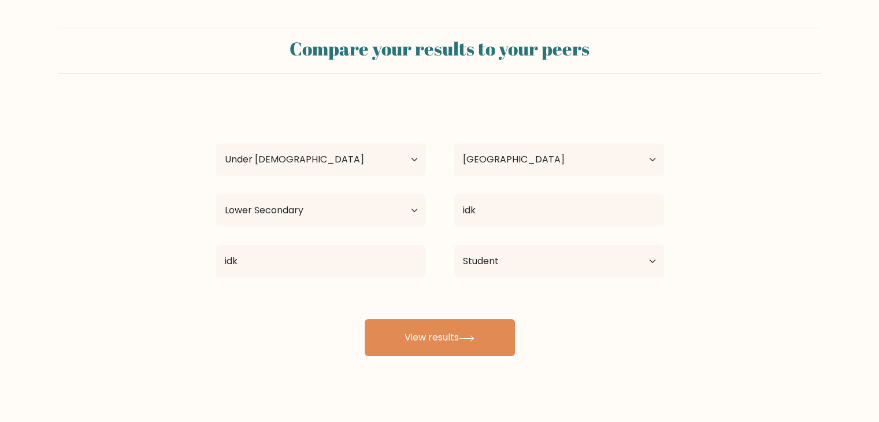
click at [422, 329] on button "View results" at bounding box center [440, 337] width 150 height 37
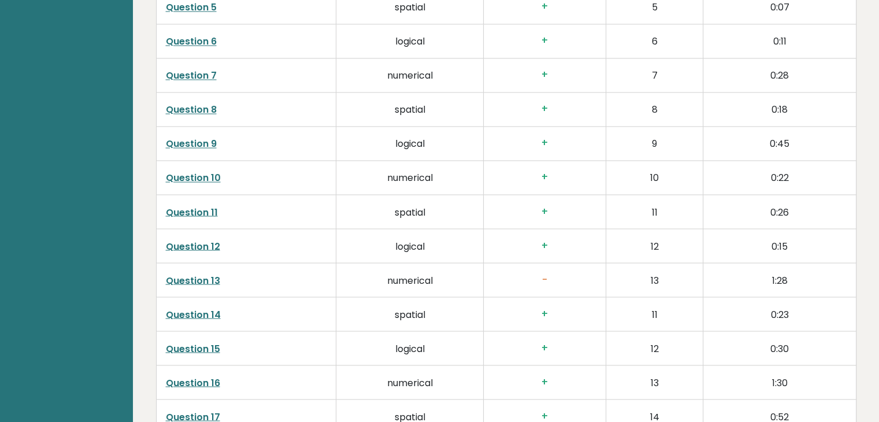
scroll to position [1987, 0]
click at [190, 279] on link "Question 13" at bounding box center [193, 279] width 54 height 13
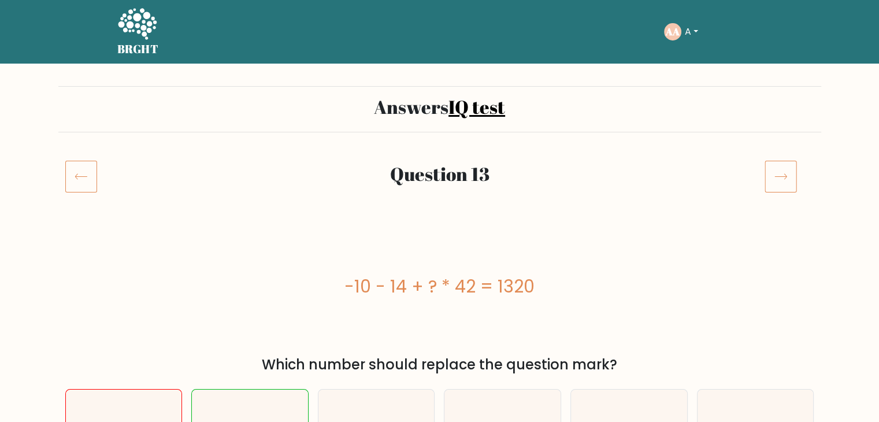
click at [473, 112] on link "IQ test" at bounding box center [477, 106] width 57 height 25
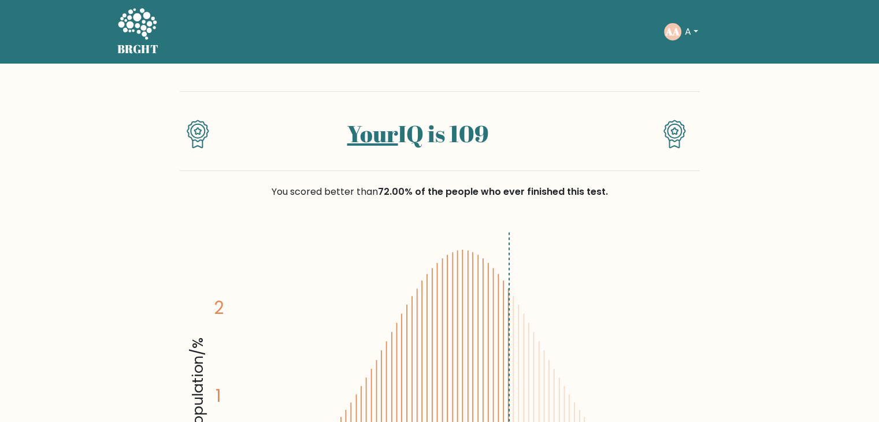
click at [142, 43] on h5 "BRGHT" at bounding box center [138, 49] width 42 height 14
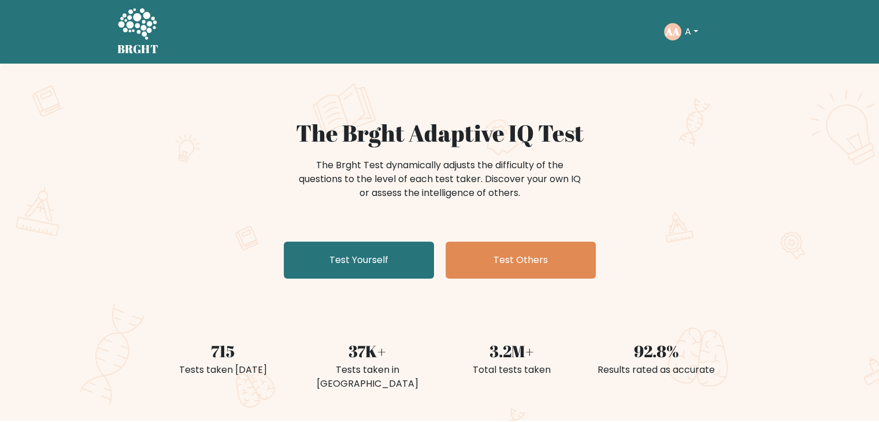
click at [693, 30] on button "A" at bounding box center [692, 31] width 20 height 15
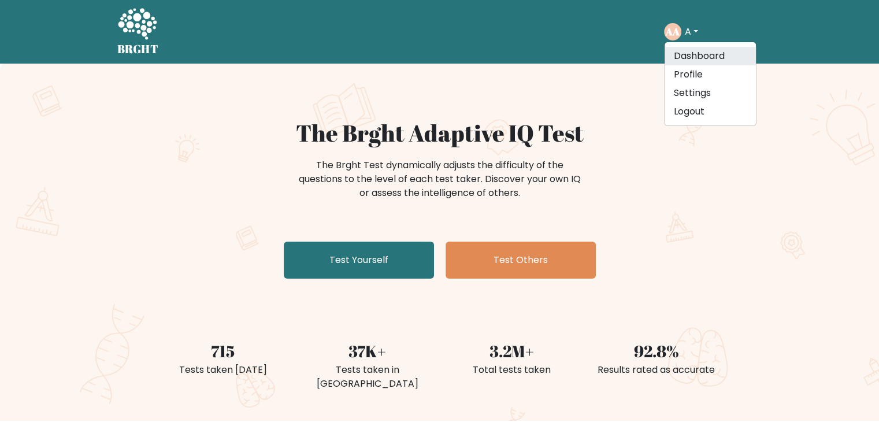
click at [695, 53] on link "Dashboard" at bounding box center [710, 56] width 91 height 19
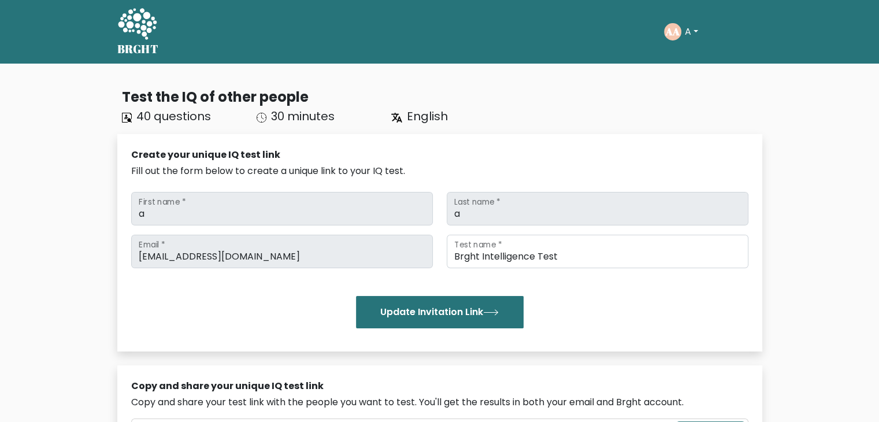
click at [689, 33] on button "A" at bounding box center [692, 31] width 20 height 15
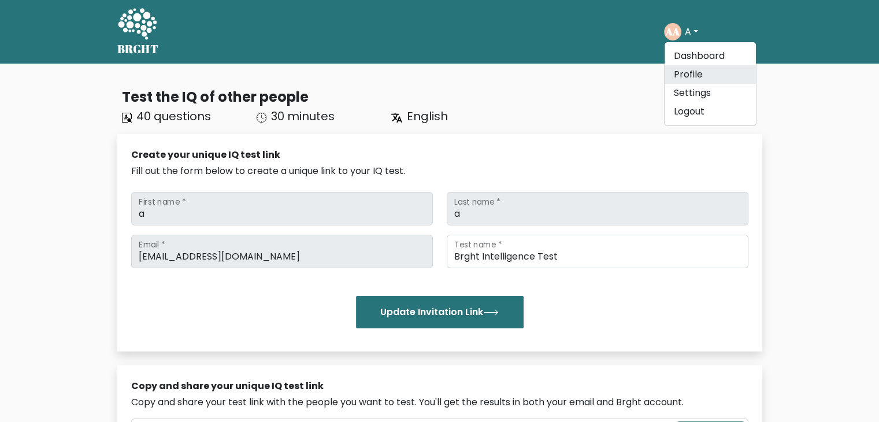
click at [695, 75] on link "Profile" at bounding box center [710, 74] width 91 height 19
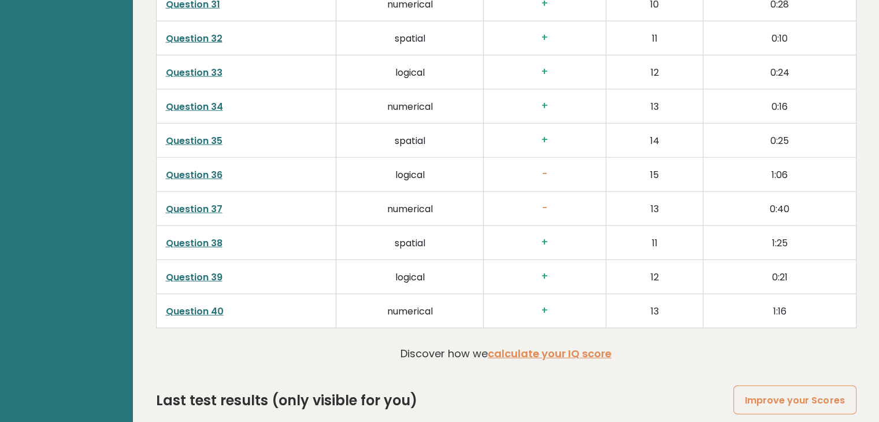
scroll to position [2940, 0]
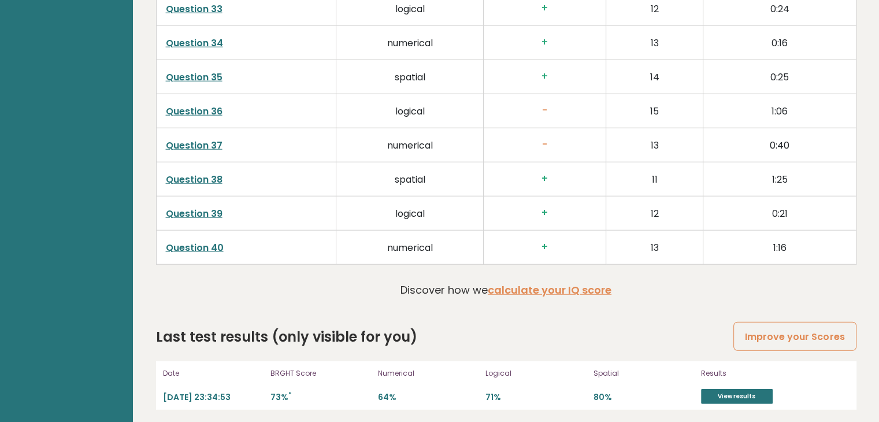
click at [770, 331] on link "Improve your Scores" at bounding box center [795, 336] width 123 height 29
